Goal: Check status: Check status

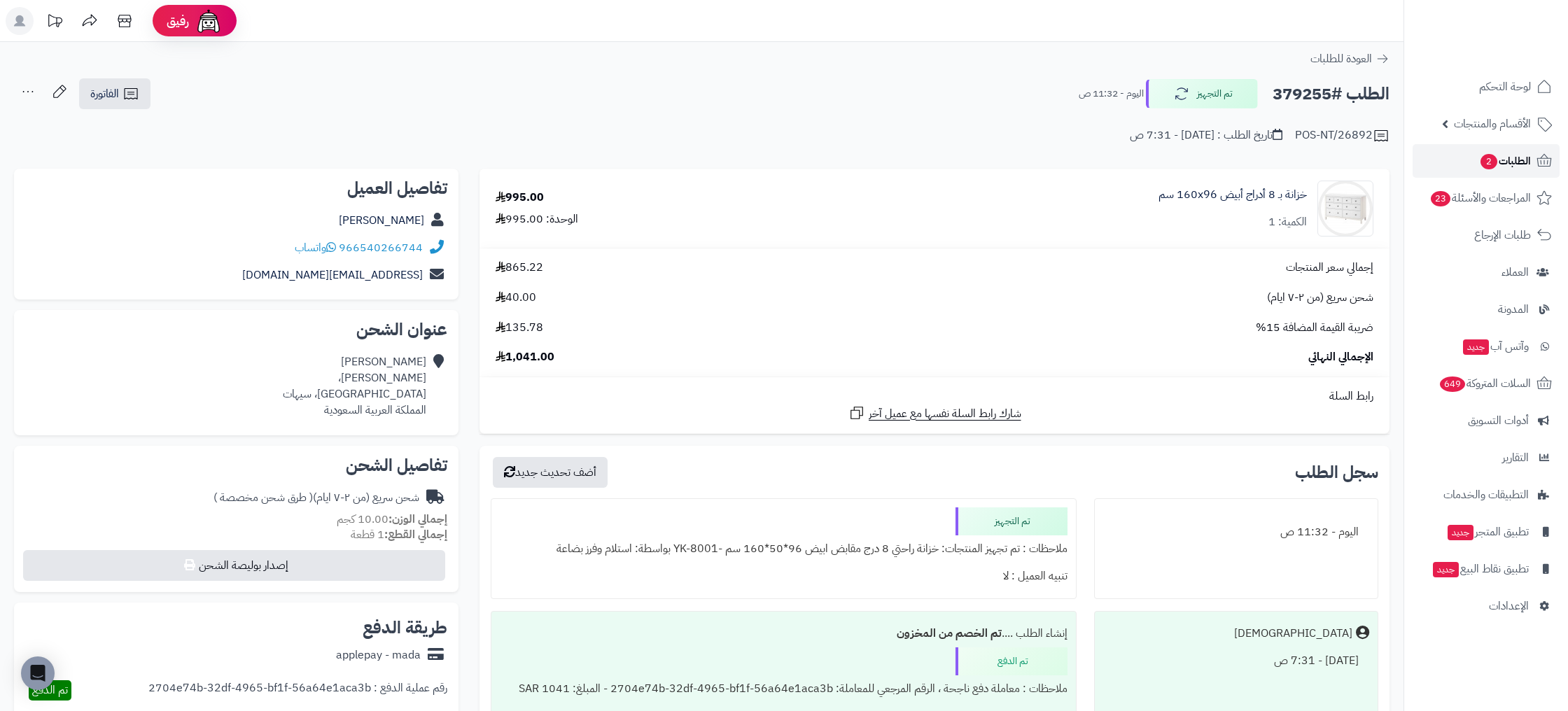
click at [1490, 165] on span "2" at bounding box center [1488, 161] width 17 height 15
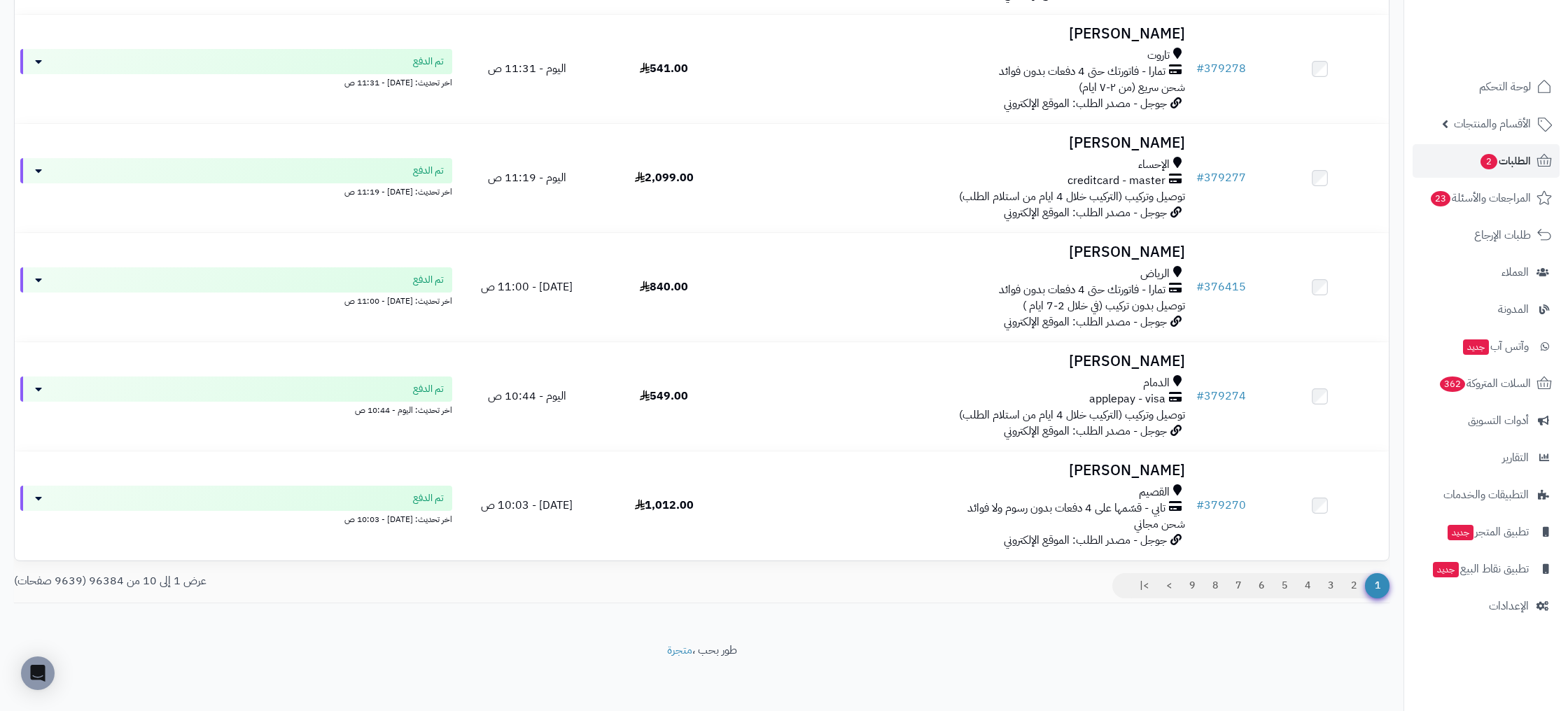
scroll to position [751, 0]
click at [1346, 582] on link "2" at bounding box center [1353, 583] width 24 height 26
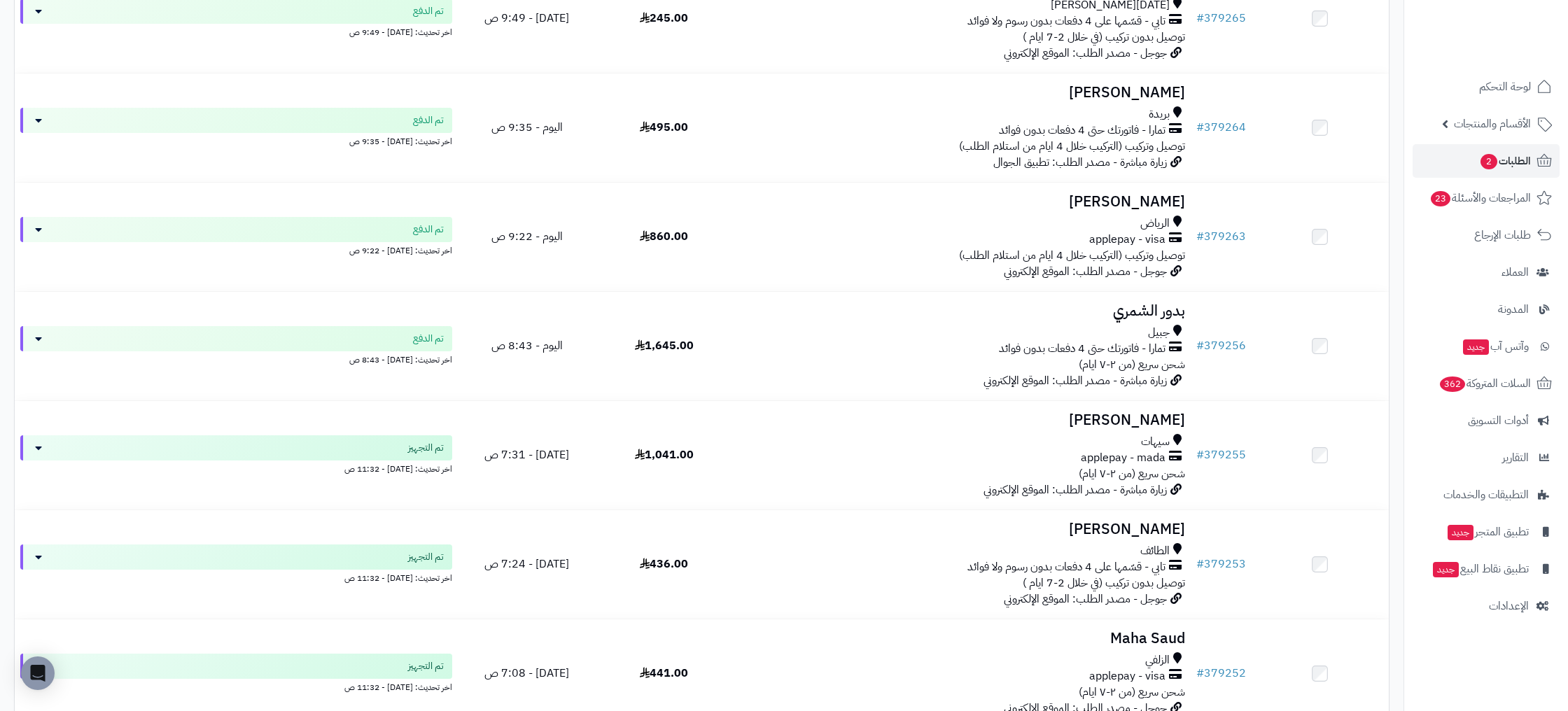
scroll to position [751, 0]
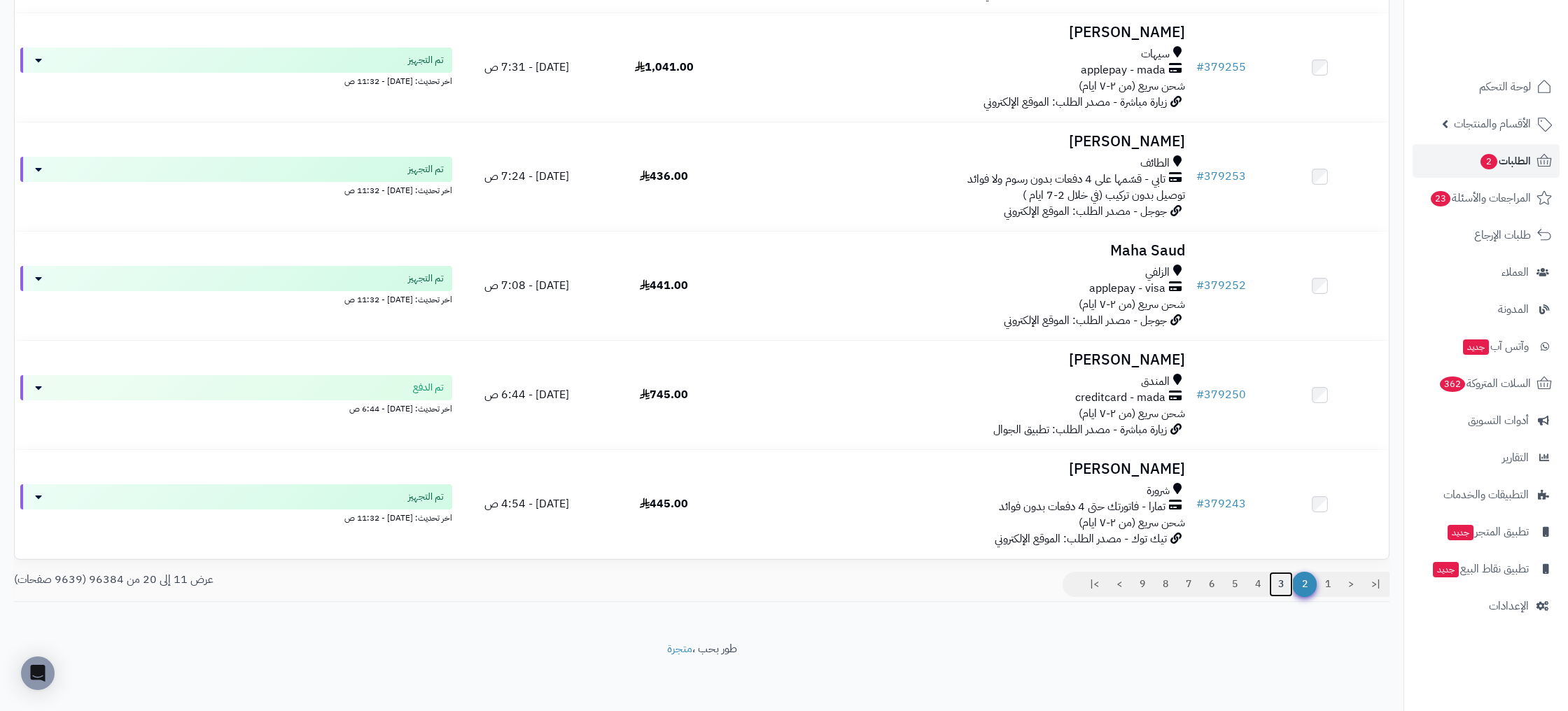
click at [1273, 588] on link "3" at bounding box center [1280, 583] width 24 height 26
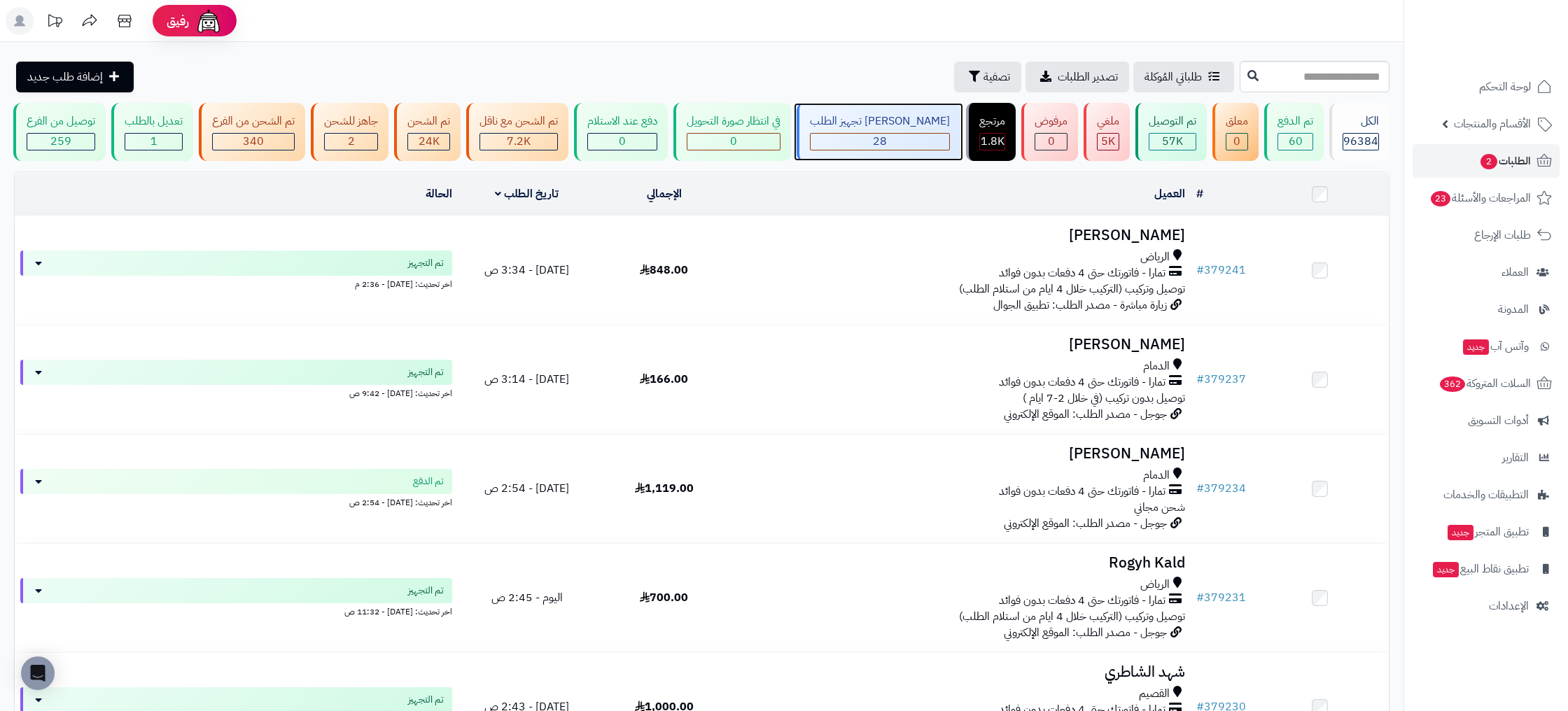
click at [959, 119] on div "جاري تجهيز الطلب 28" at bounding box center [879, 132] width 164 height 58
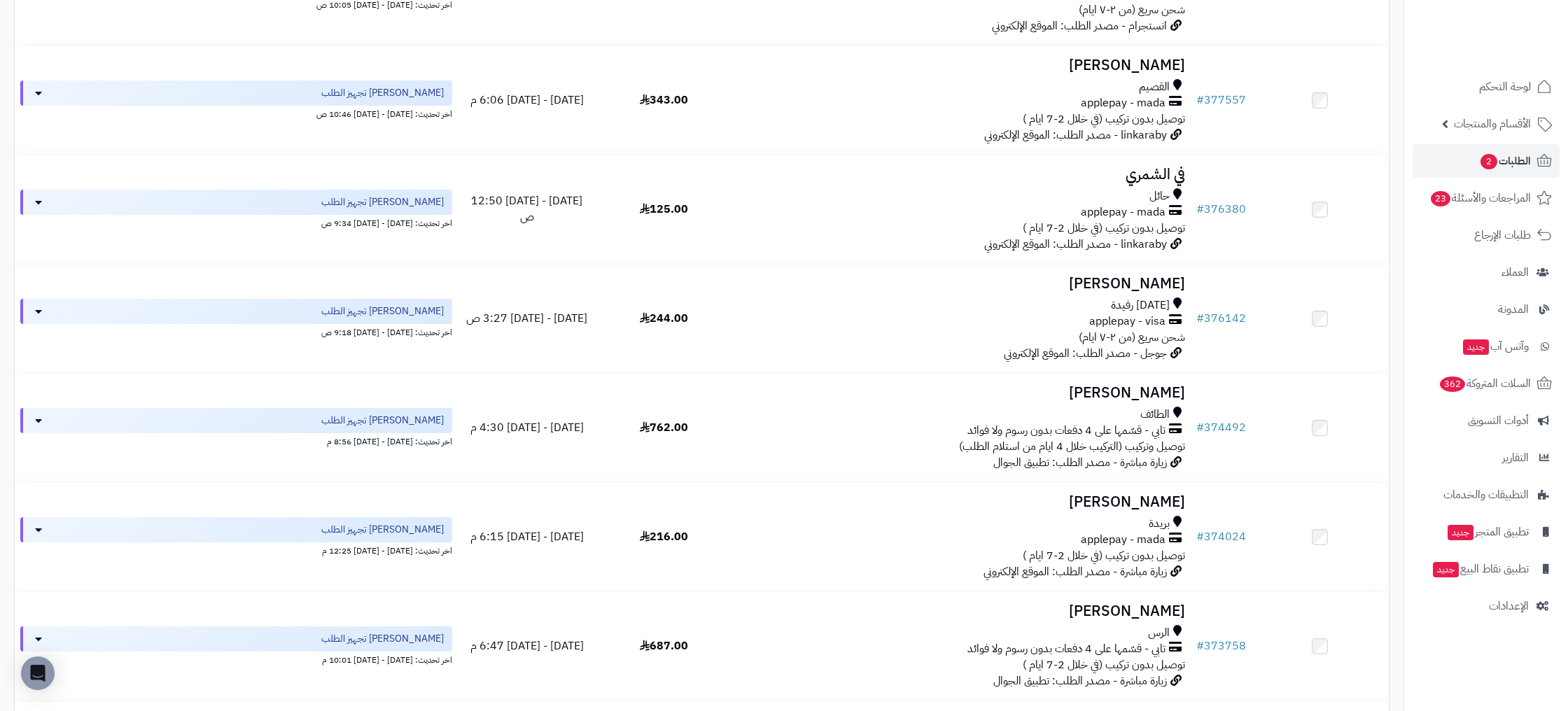
scroll to position [751, 0]
